Goal: Task Accomplishment & Management: Manage account settings

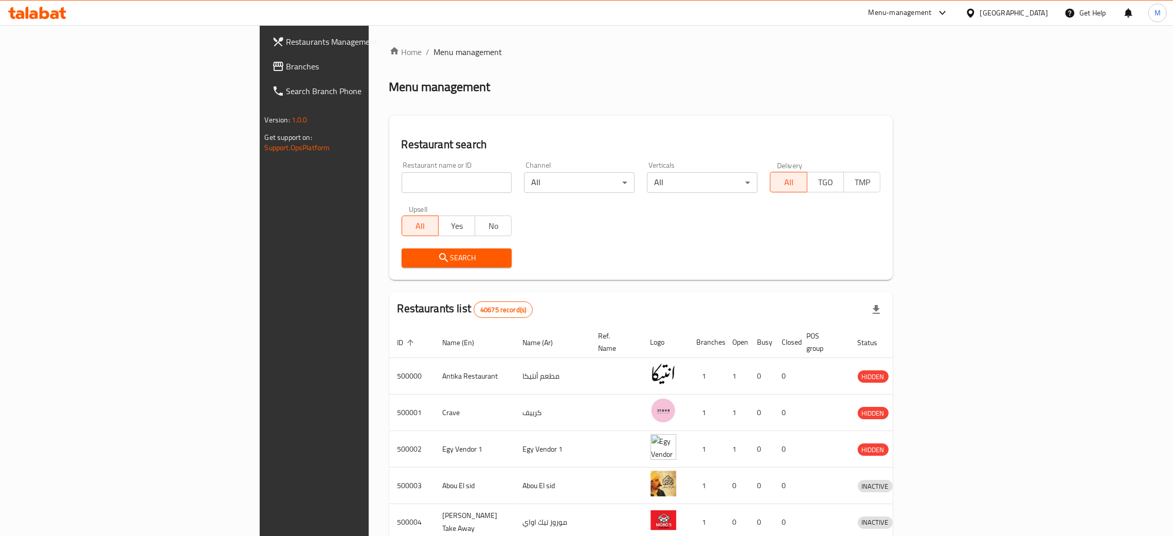
click at [1034, 14] on div "[GEOGRAPHIC_DATA]" at bounding box center [1014, 12] width 68 height 11
click at [904, 124] on div "[GEOGRAPHIC_DATA]" at bounding box center [937, 127] width 84 height 24
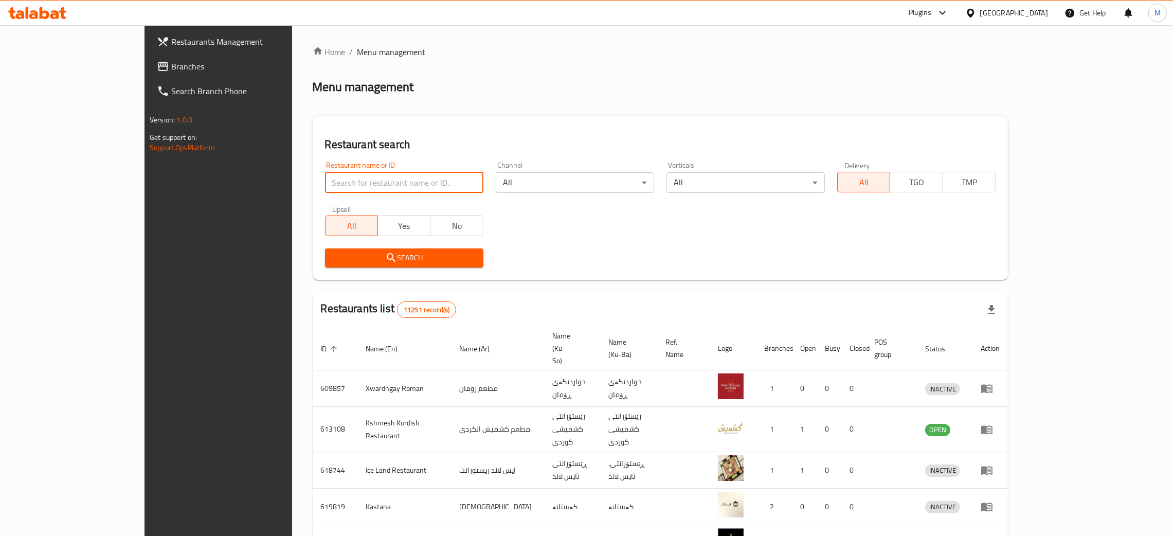
click at [325, 182] on input "search" at bounding box center [404, 182] width 158 height 21
paste input "645879"
type input "645879"
click button "Search" at bounding box center [404, 257] width 158 height 19
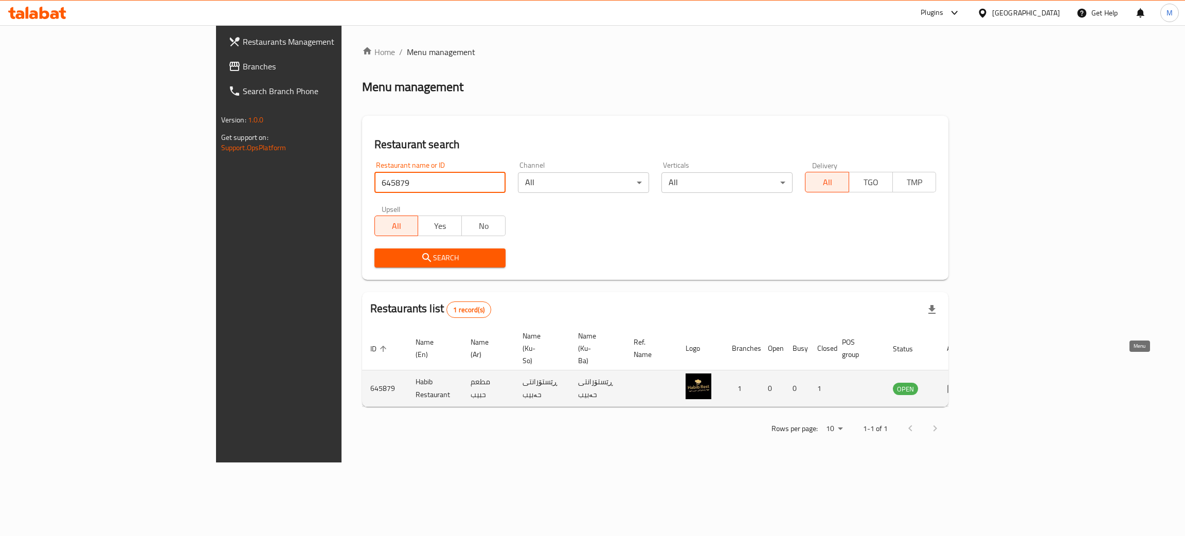
click at [959, 385] on icon "enhanced table" at bounding box center [953, 389] width 11 height 9
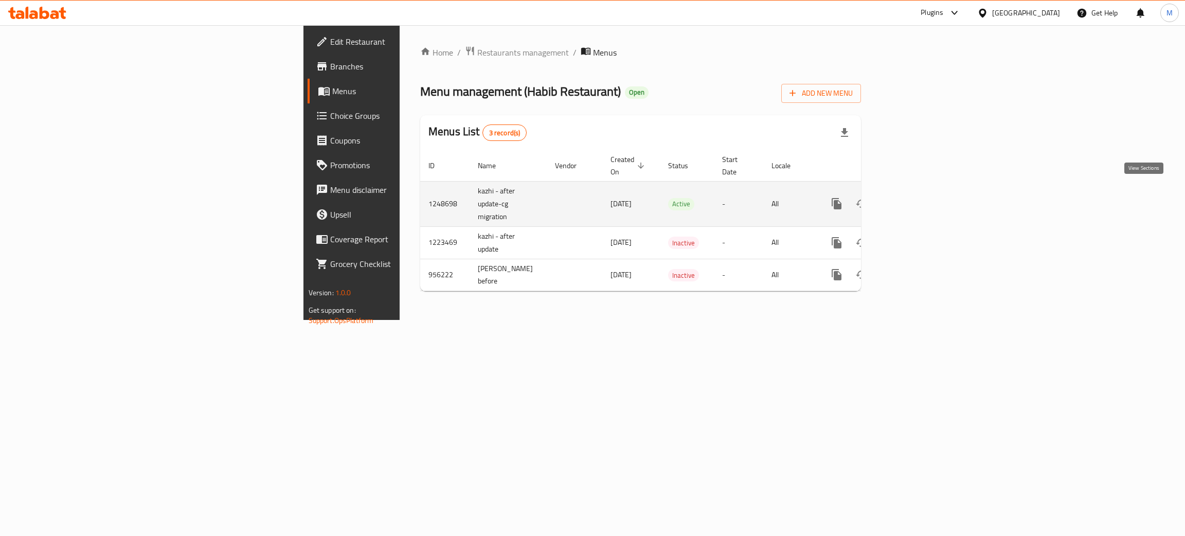
click at [917, 198] on icon "enhanced table" at bounding box center [911, 204] width 12 height 12
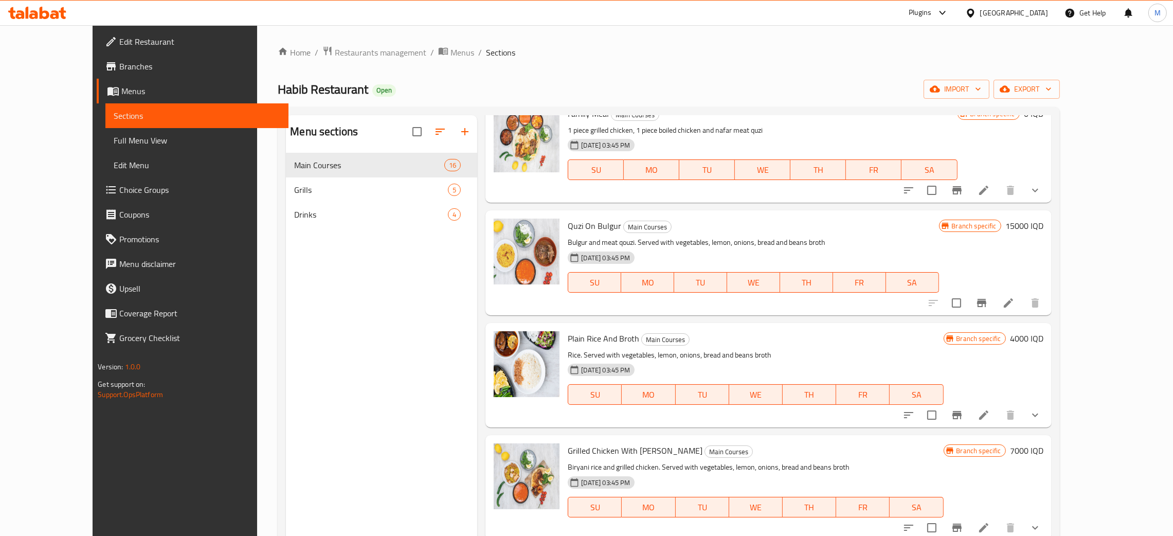
scroll to position [145, 0]
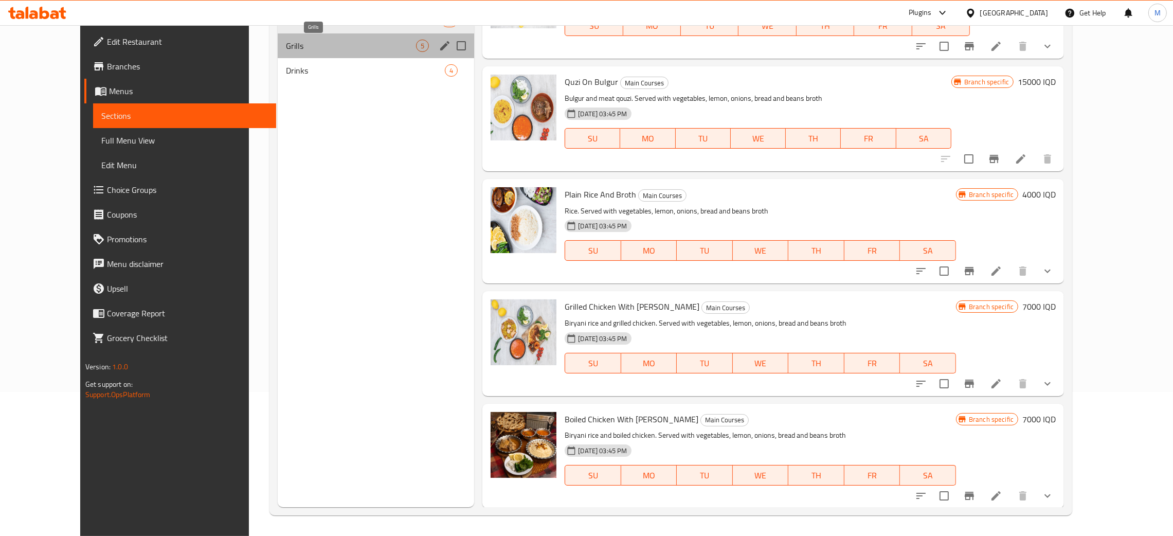
click at [286, 43] on span "Grills" at bounding box center [351, 46] width 130 height 12
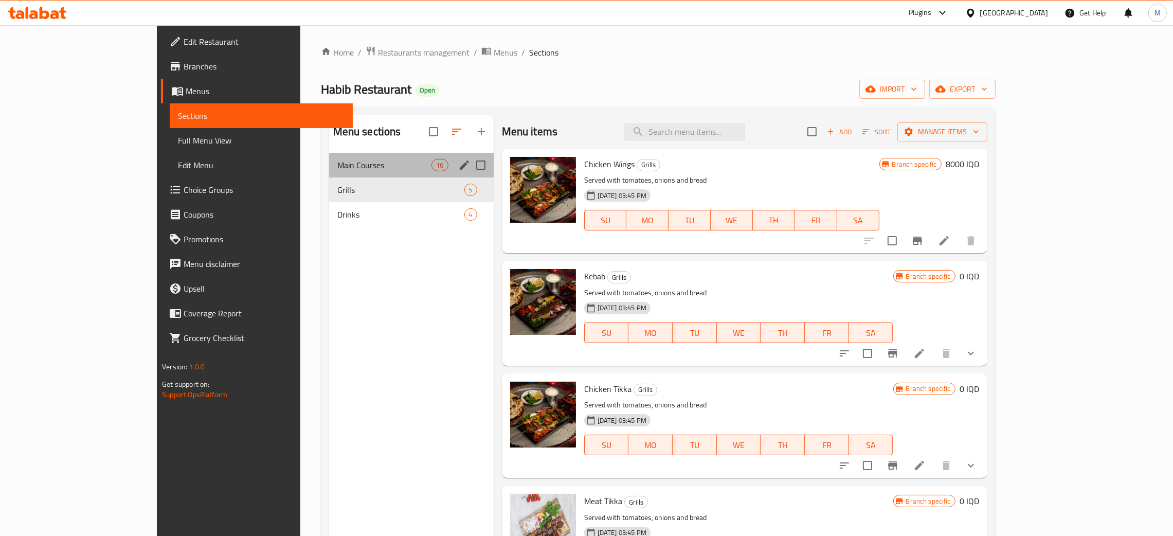
click at [329, 154] on div "Main Courses 16" at bounding box center [411, 165] width 165 height 25
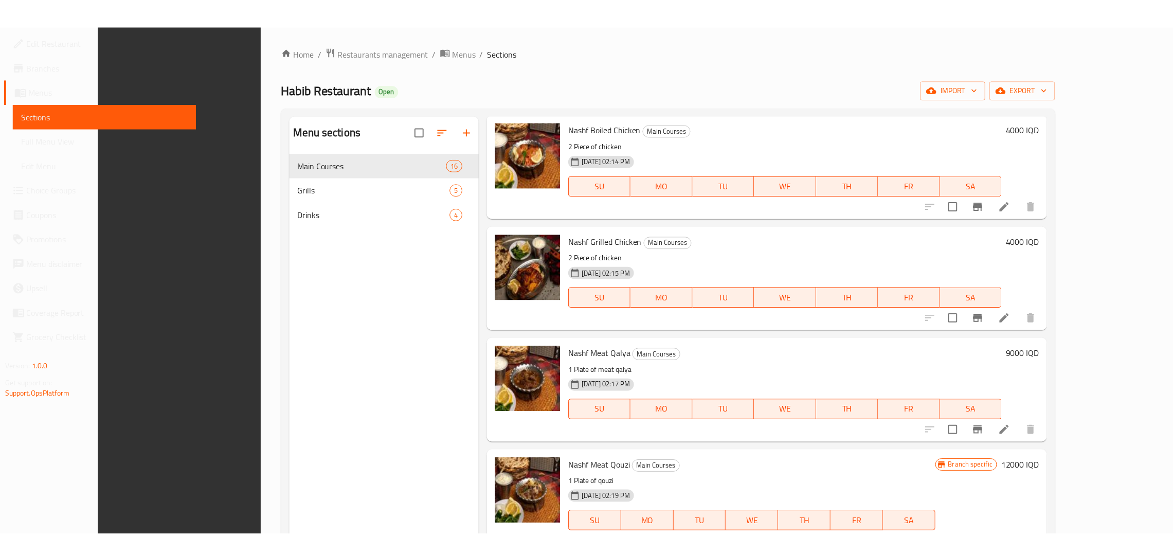
scroll to position [145, 0]
